Goal: Information Seeking & Learning: Learn about a topic

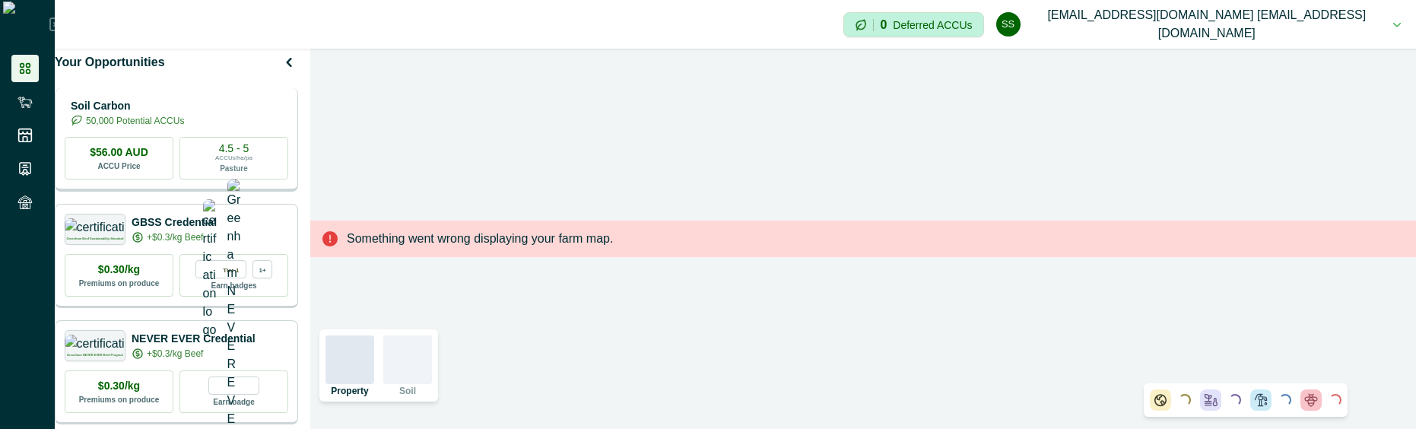
click at [184, 114] on p "Soil Carbon" at bounding box center [127, 106] width 113 height 16
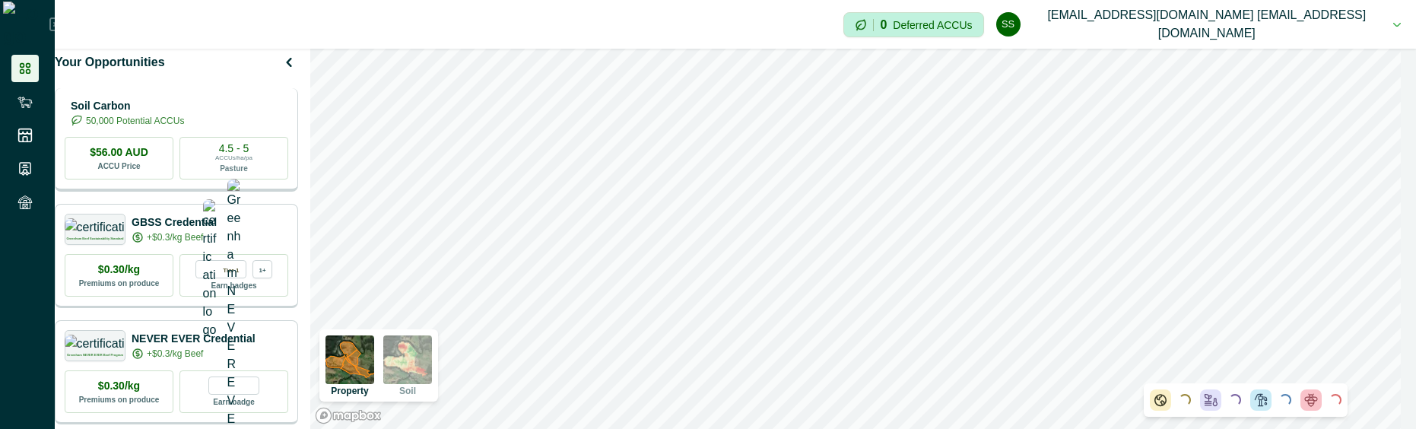
click at [216, 103] on div "Soil Carbon 50,000 Potential ACCUs $56.00 AUD ACCU Price 4.5 - 5 ACCUs/ha/pa Pa…" at bounding box center [176, 139] width 243 height 103
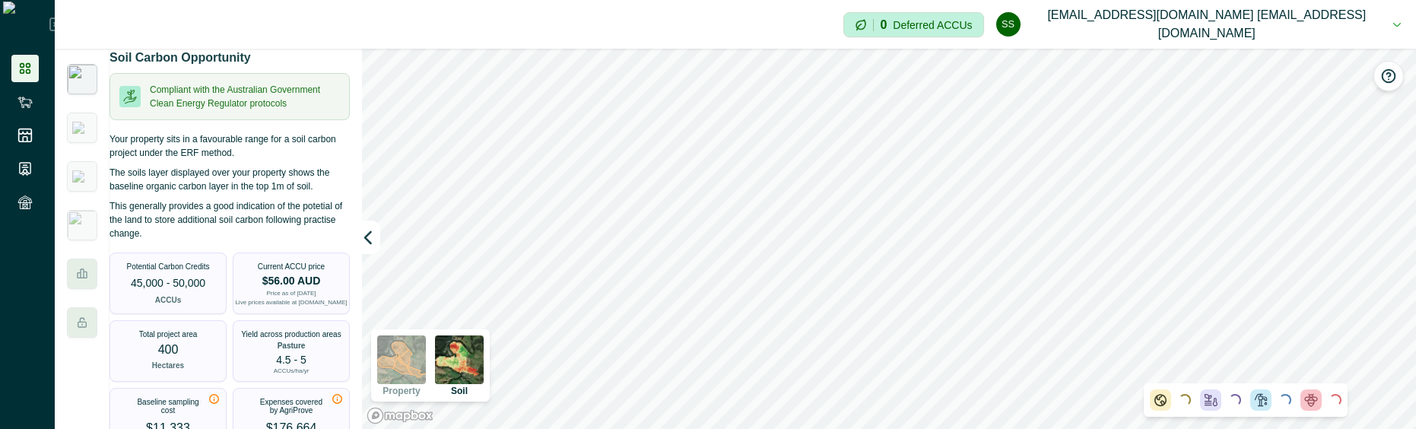
click at [1389, 27] on button "ss [EMAIL_ADDRESS][DOMAIN_NAME] [EMAIL_ADDRESS][DOMAIN_NAME]" at bounding box center [1198, 24] width 404 height 49
click at [601, 21] on div "Impersonation Mode 0 Deferred ACCUs ss [EMAIL_ADDRESS][DOMAIN_NAME] [EMAIL_ADDR…" at bounding box center [735, 24] width 1361 height 49
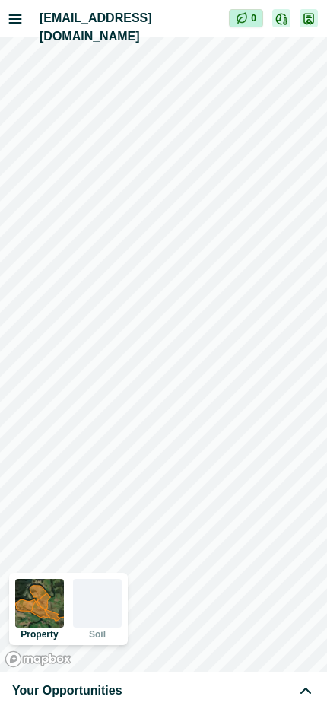
click at [254, 691] on div "Your Opportunities" at bounding box center [163, 690] width 303 height 18
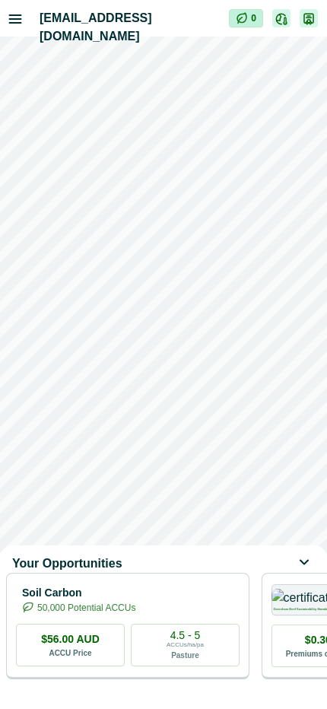
click at [135, 601] on p "Soil Carbon" at bounding box center [78, 593] width 113 height 16
